Goal: Task Accomplishment & Management: Use online tool/utility

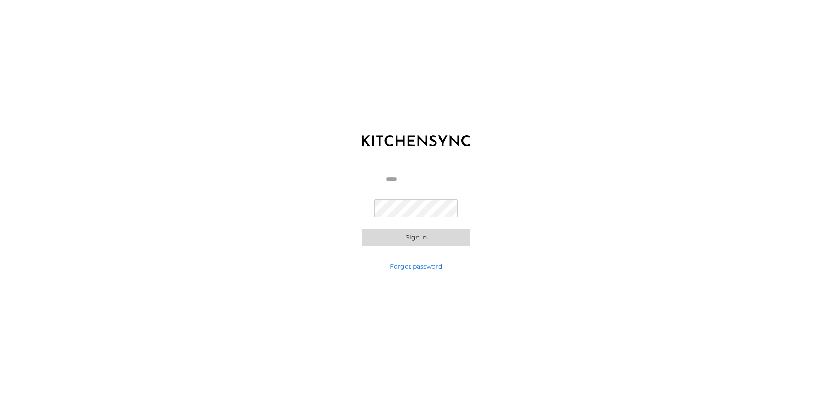
click at [415, 173] on input "Email" at bounding box center [416, 179] width 70 height 18
type input "**********"
click at [418, 263] on link "Forgot password" at bounding box center [416, 266] width 52 height 9
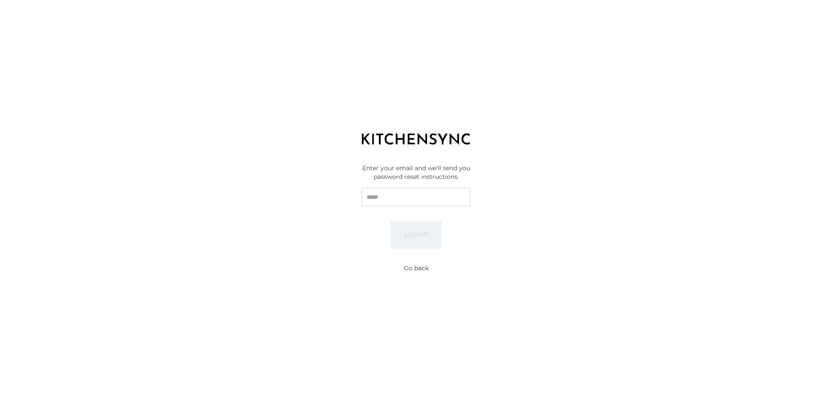
click at [388, 194] on input "Email" at bounding box center [416, 197] width 108 height 18
type input "**********"
click at [406, 239] on button "Submit" at bounding box center [416, 235] width 51 height 27
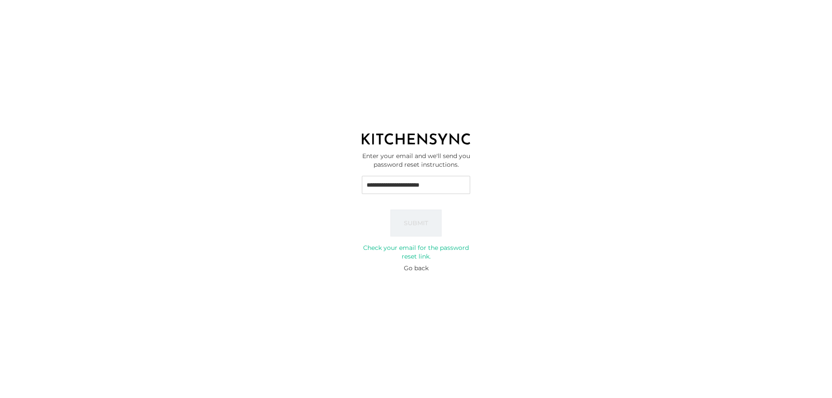
click at [416, 272] on button "Go back" at bounding box center [416, 268] width 25 height 9
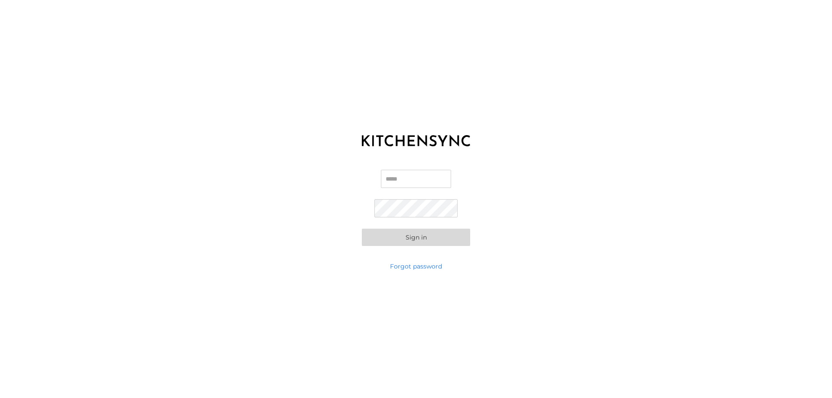
click at [401, 175] on input "Email" at bounding box center [416, 179] width 70 height 18
type input "**********"
click at [408, 242] on button "Sign in" at bounding box center [416, 237] width 108 height 17
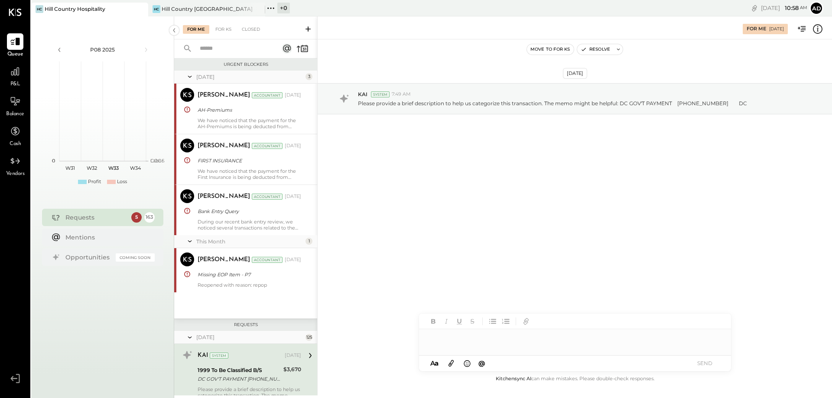
scroll to position [146, 0]
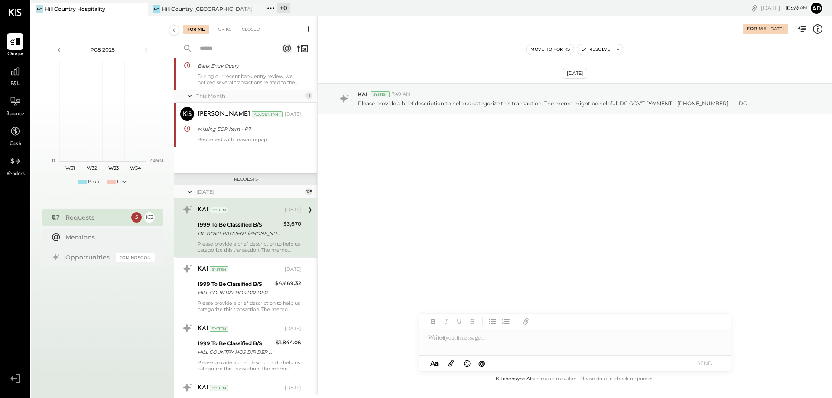
click at [218, 233] on div "DC GOV'T PAYMENT [PHONE_NUMBER] DC" at bounding box center [239, 233] width 83 height 9
click at [132, 218] on div "5" at bounding box center [136, 217] width 10 height 10
click at [238, 236] on div "DC GOV'T PAYMENT [PHONE_NUMBER] DC" at bounding box center [239, 233] width 83 height 9
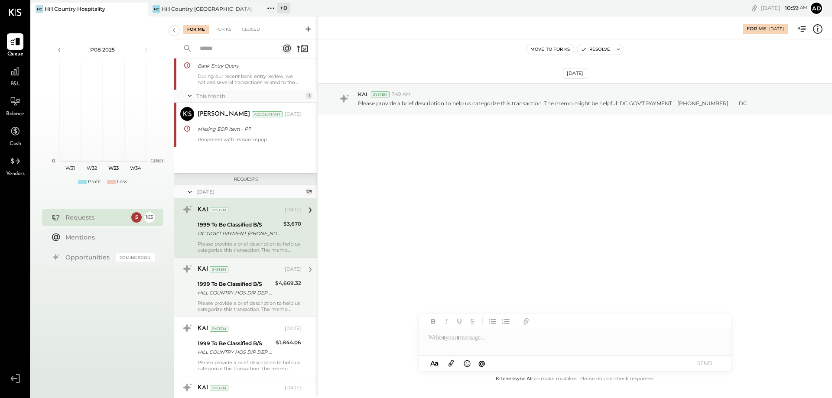
click at [222, 291] on div "HILL COUNTRY HOS DIR DEP 95060000" at bounding box center [235, 293] width 75 height 9
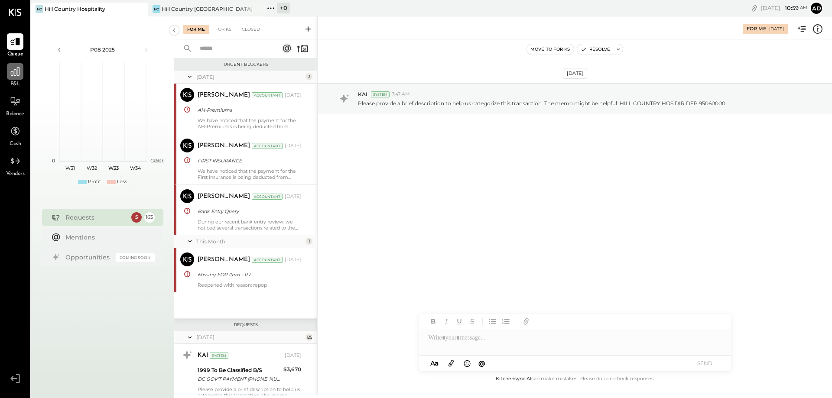
click at [21, 72] on icon at bounding box center [15, 71] width 11 height 11
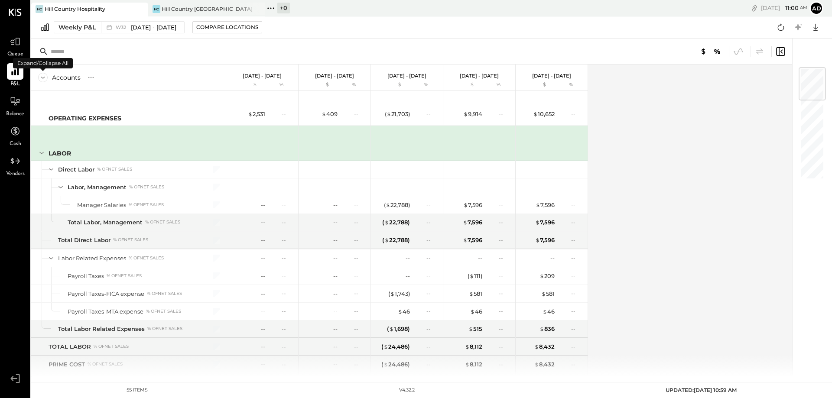
click at [44, 78] on icon at bounding box center [43, 78] width 10 height 10
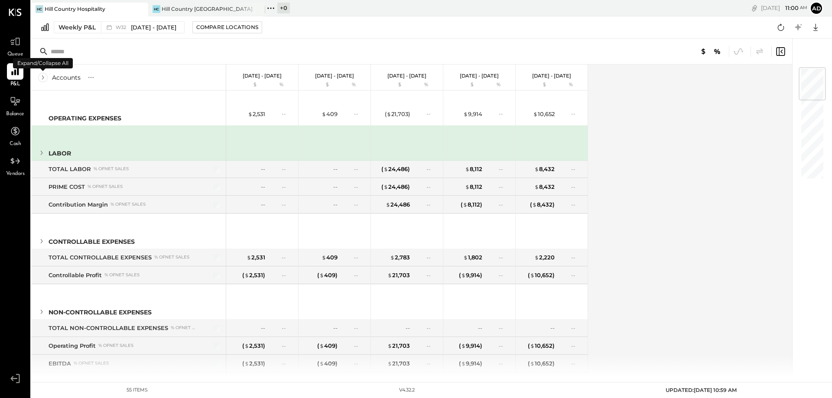
click at [44, 78] on icon at bounding box center [43, 78] width 10 height 10
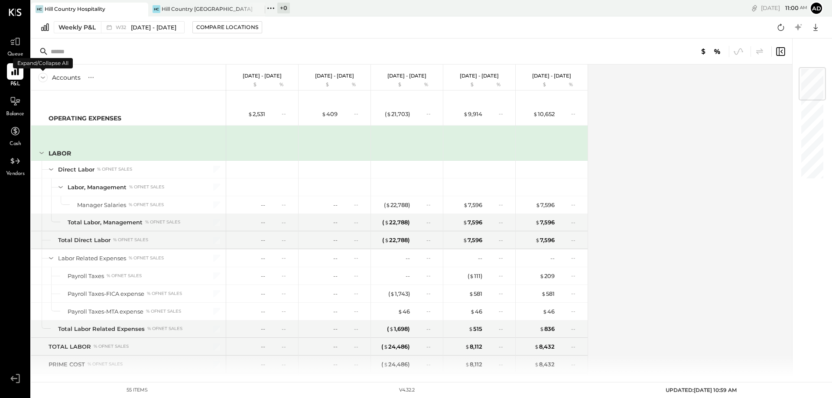
click at [44, 78] on icon at bounding box center [43, 78] width 10 height 10
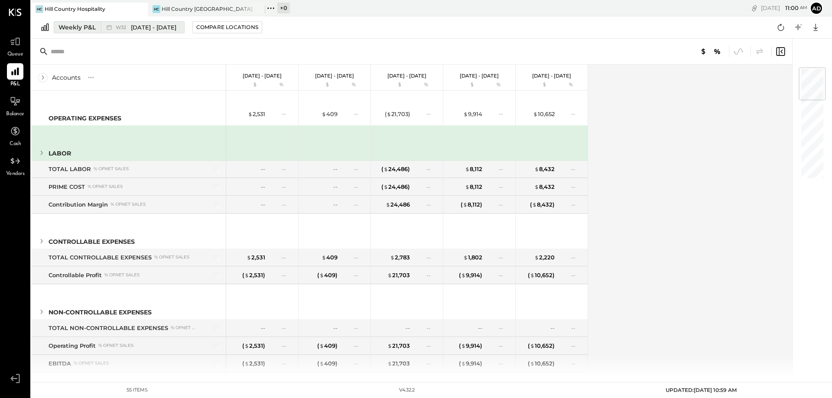
click at [85, 29] on div "Weekly P&L" at bounding box center [77, 27] width 37 height 9
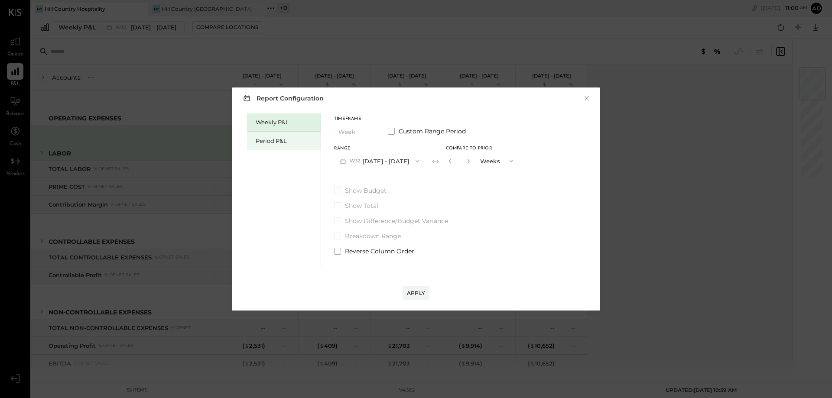
click at [274, 137] on div "Period P&L" at bounding box center [286, 141] width 61 height 8
click at [393, 130] on span at bounding box center [391, 131] width 7 height 7
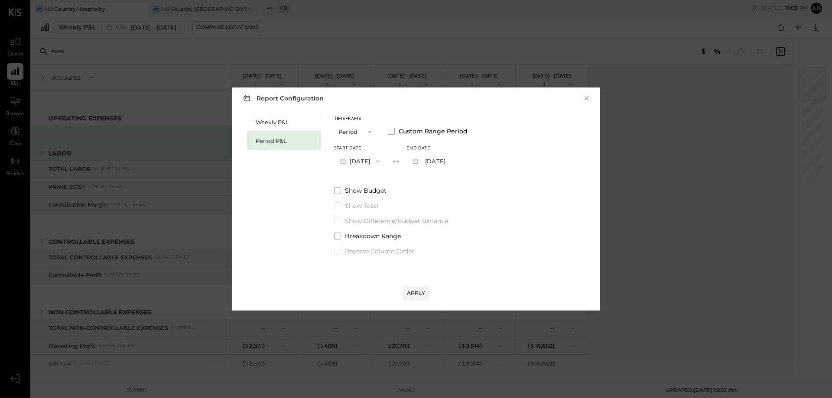
click at [340, 164] on icon "button" at bounding box center [343, 161] width 9 height 9
click at [363, 181] on span "[DATE]" at bounding box center [354, 180] width 18 height 7
click at [420, 296] on div "Apply" at bounding box center [416, 293] width 18 height 7
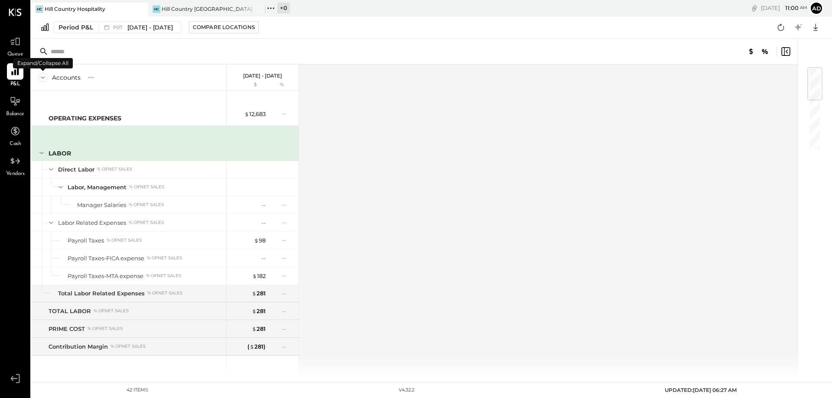
click at [43, 82] on icon at bounding box center [43, 78] width 10 height 10
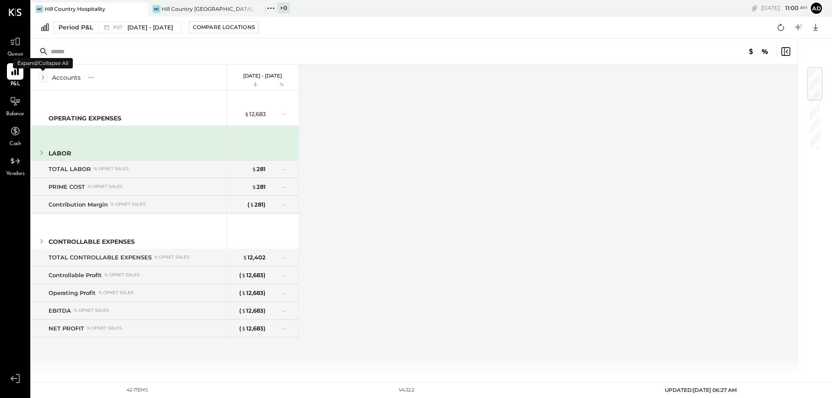
click at [43, 82] on icon at bounding box center [43, 78] width 10 height 10
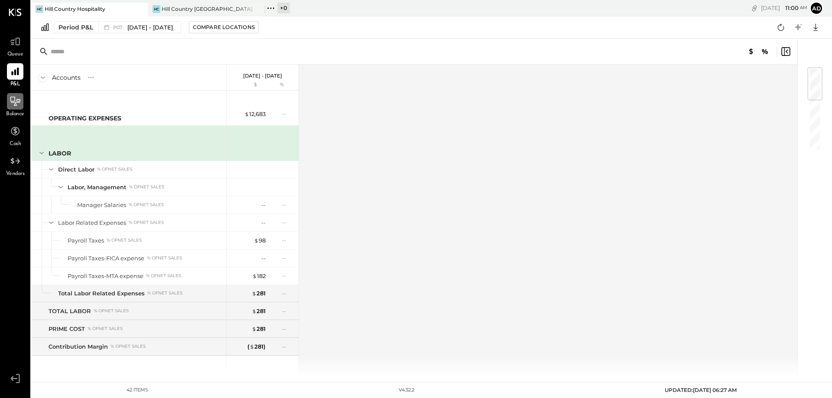
click at [19, 108] on div at bounding box center [15, 101] width 16 height 16
